Goal: Transaction & Acquisition: Purchase product/service

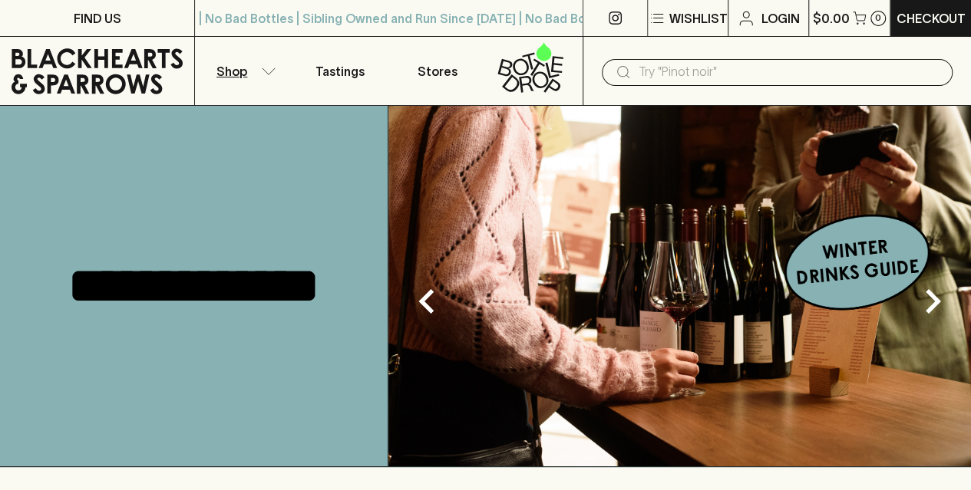
click at [271, 62] on button "Shop" at bounding box center [243, 71] width 97 height 68
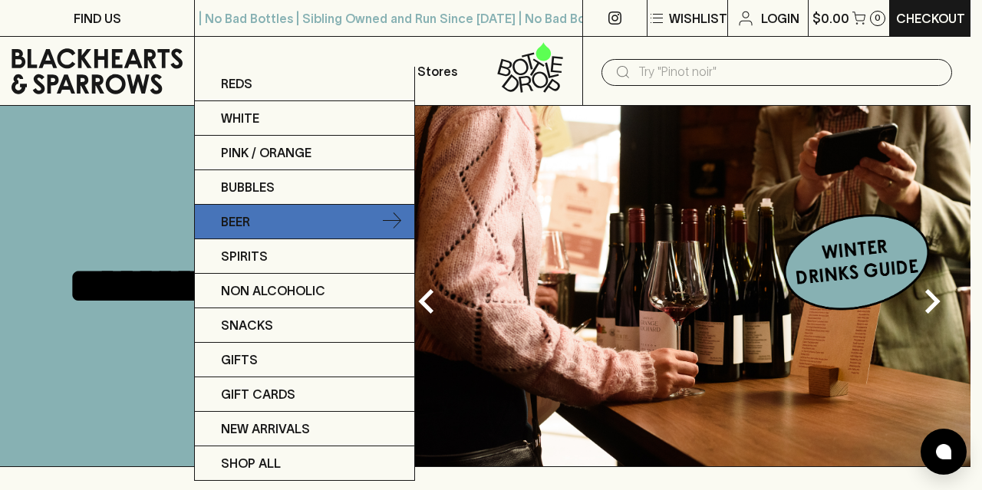
click at [255, 216] on link "Beer" at bounding box center [305, 222] width 220 height 35
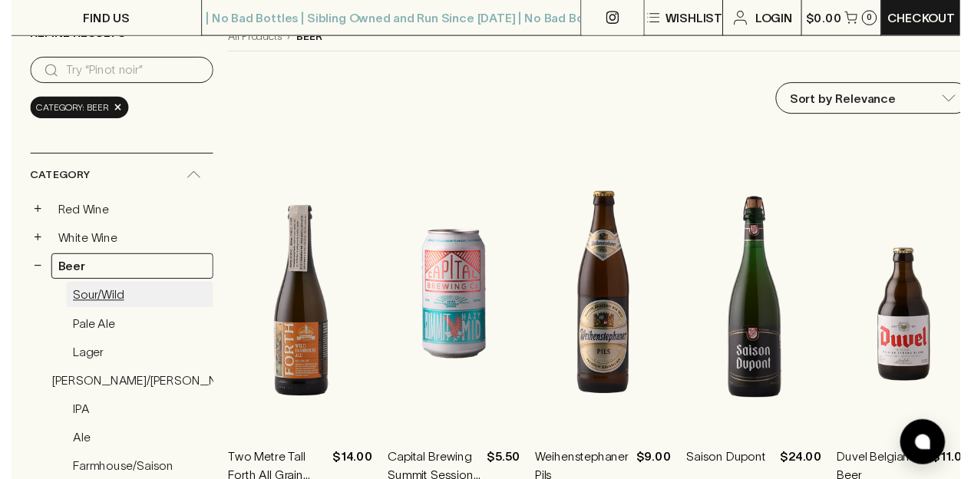
scroll to position [253, 0]
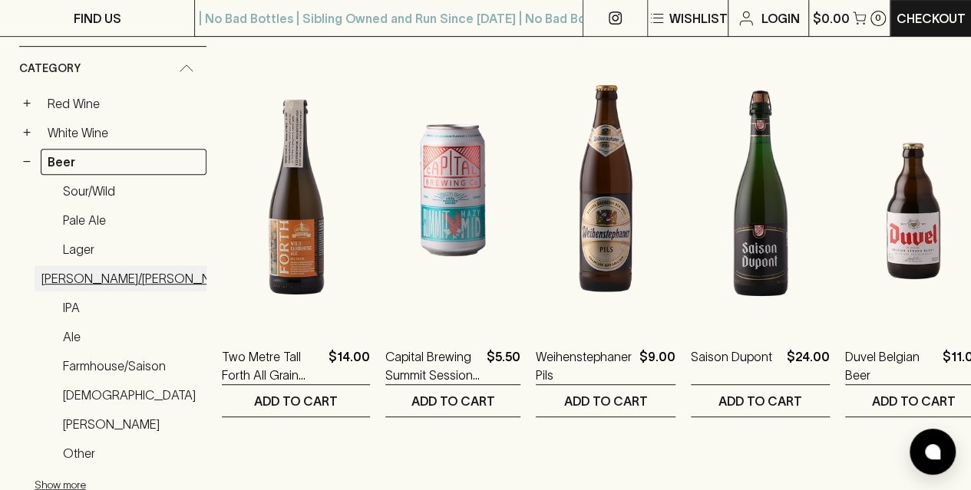
click at [101, 276] on link "Stout/Porter" at bounding box center [140, 279] width 211 height 26
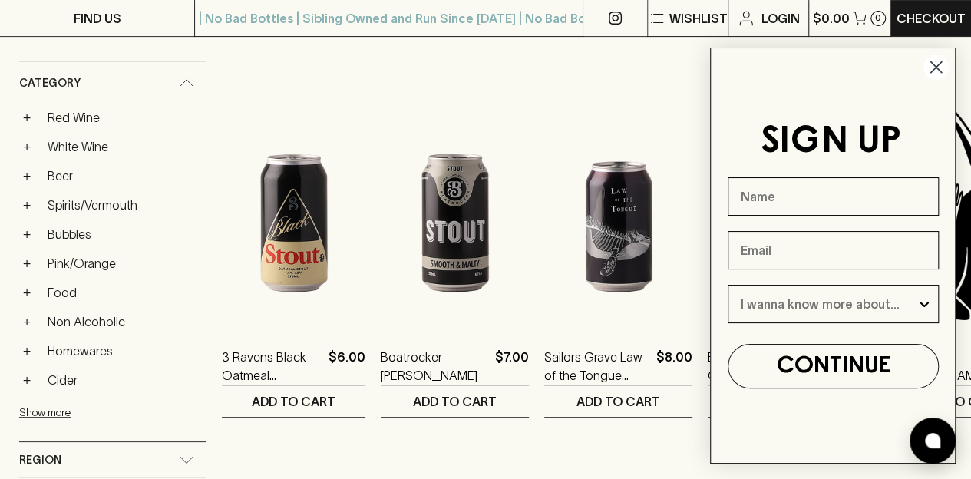
click at [941, 59] on circle "Close dialog" at bounding box center [935, 66] width 25 height 25
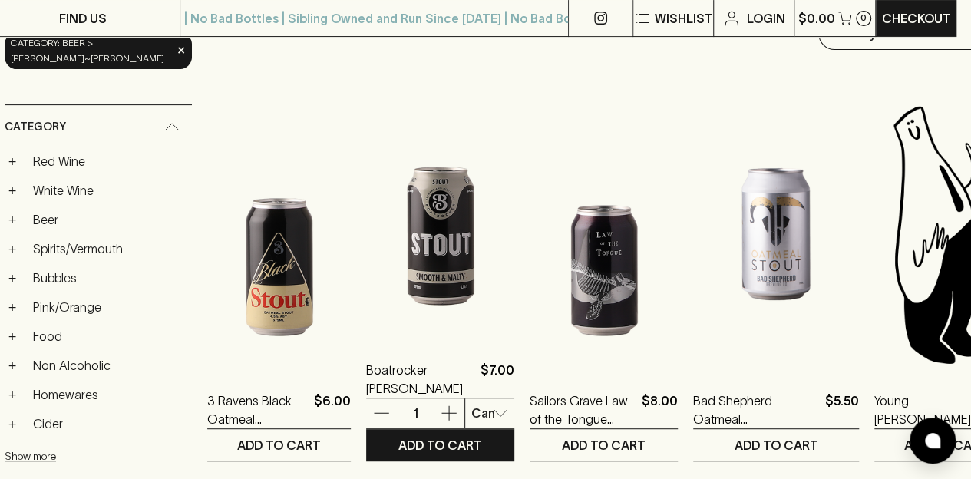
scroll to position [223, 15]
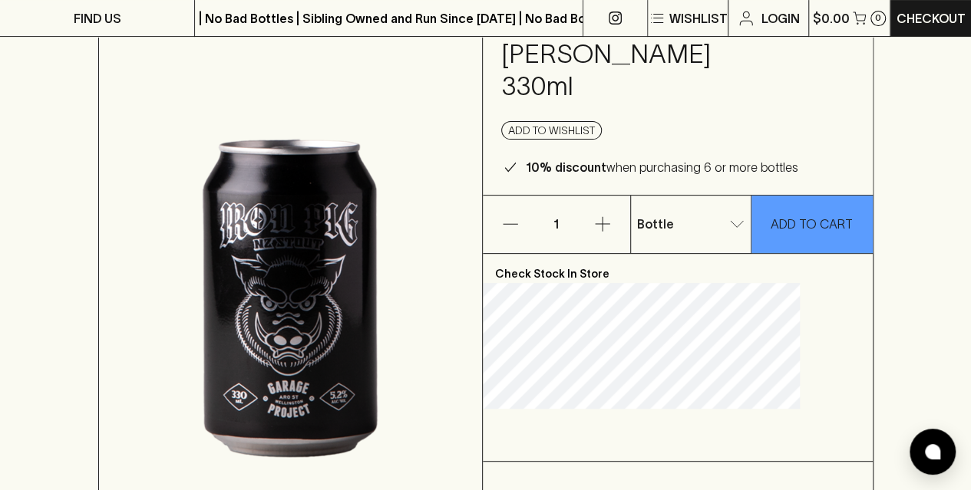
scroll to position [182, 0]
